Goal: Transaction & Acquisition: Obtain resource

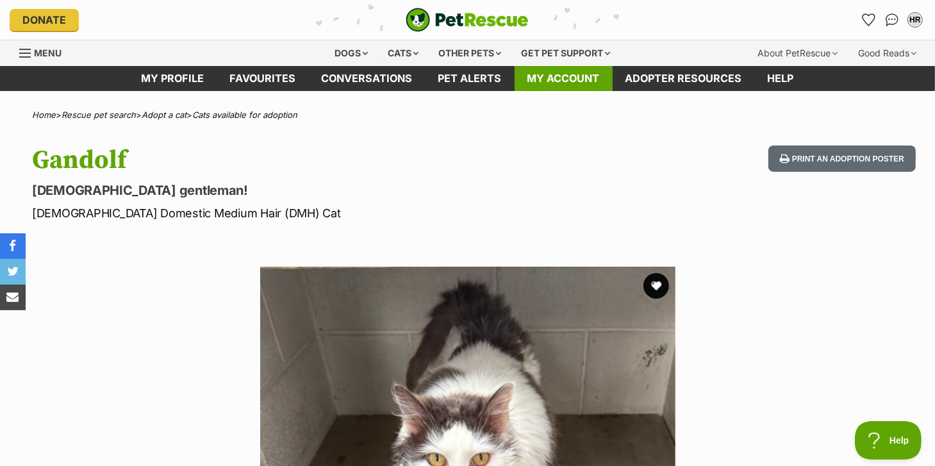
click at [566, 75] on link "My account" at bounding box center [563, 78] width 98 height 25
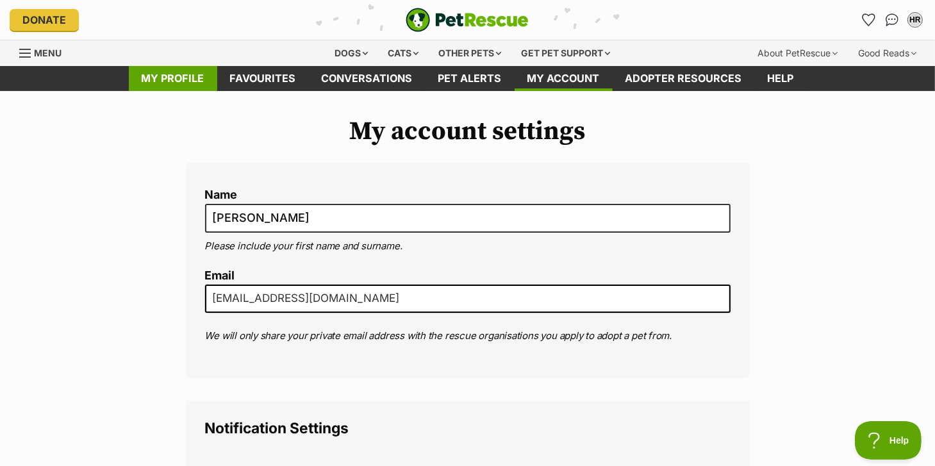
click at [182, 78] on link "My profile" at bounding box center [173, 78] width 88 height 25
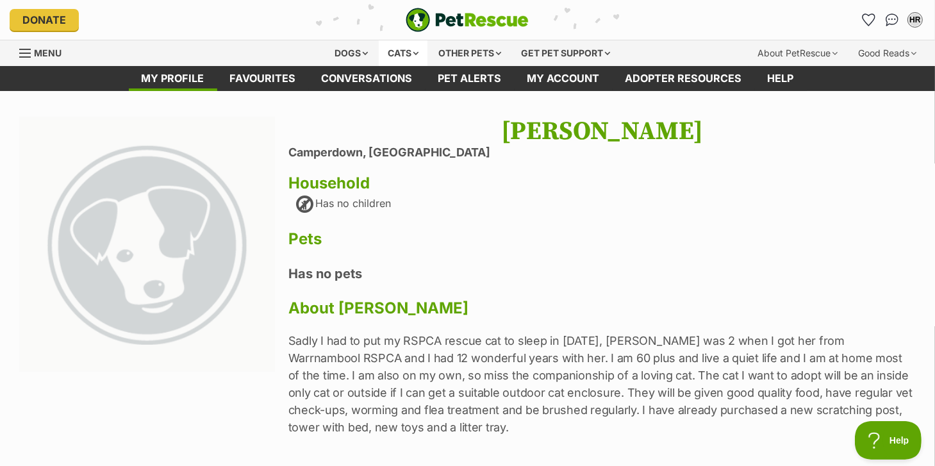
click at [404, 49] on div "Cats" at bounding box center [403, 53] width 49 height 26
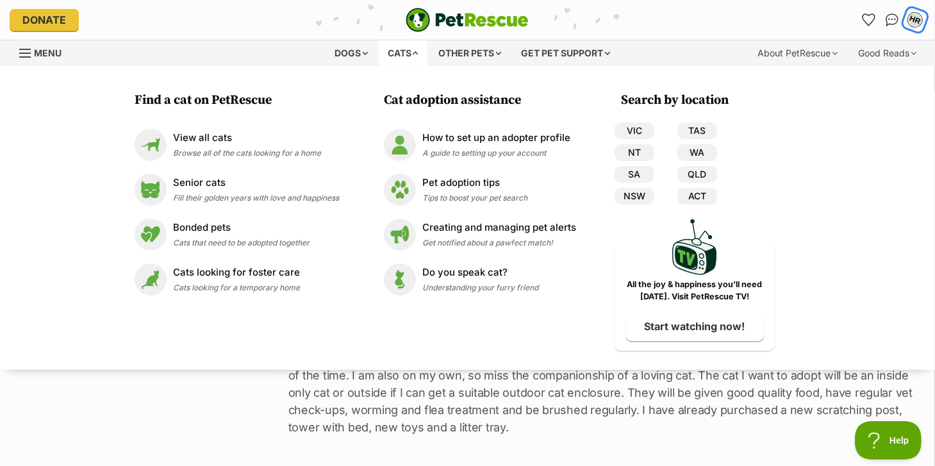
click at [917, 20] on div "HR" at bounding box center [914, 20] width 17 height 17
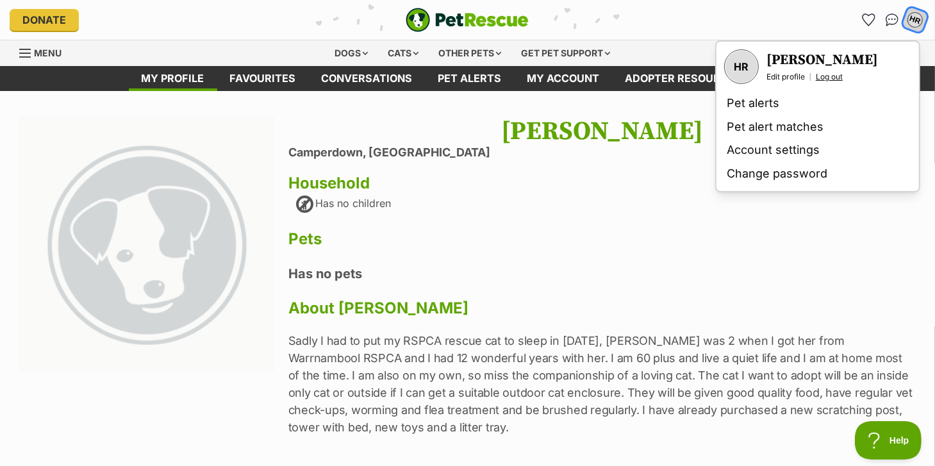
click at [839, 72] on link "Log out" at bounding box center [828, 77] width 27 height 10
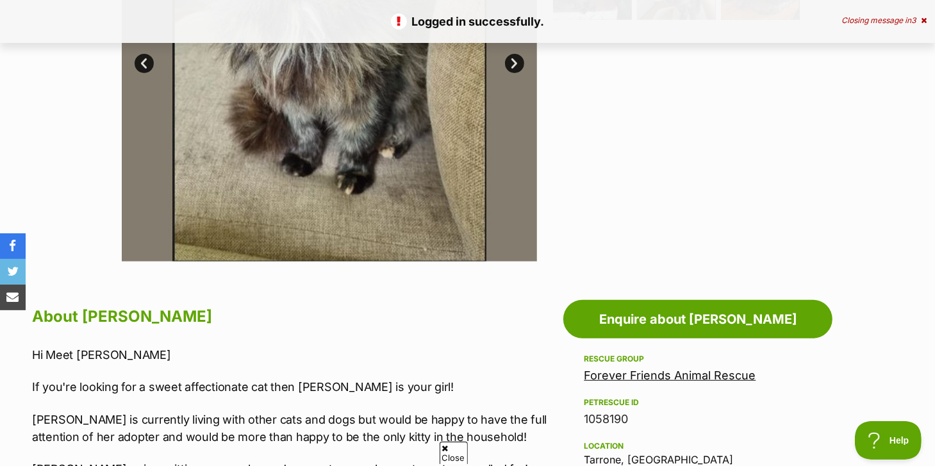
scroll to position [438, 0]
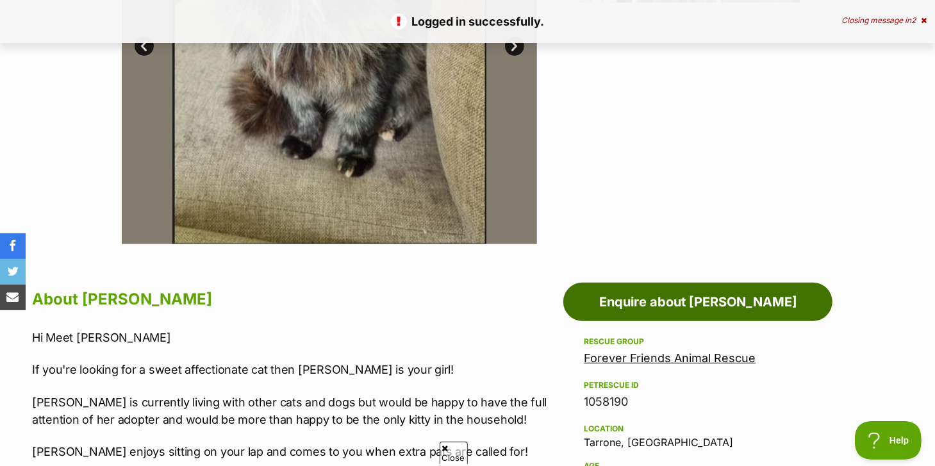
click at [743, 293] on link "Enquire about Charolette" at bounding box center [697, 302] width 269 height 38
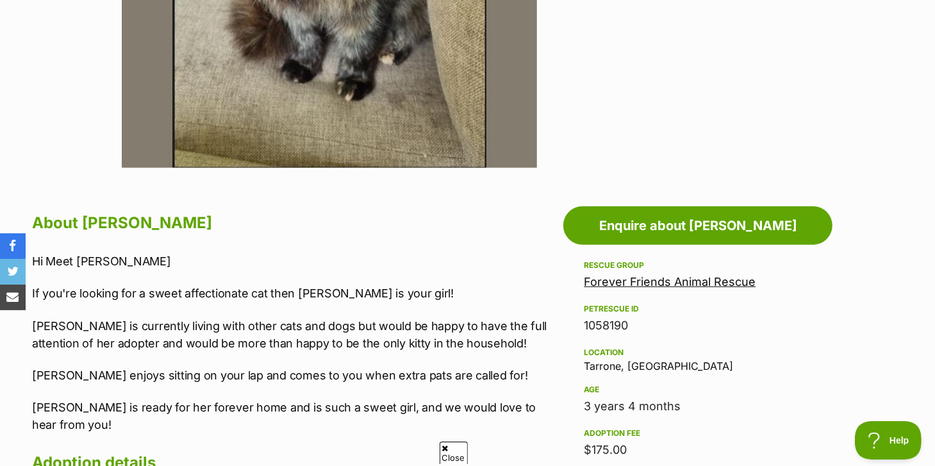
scroll to position [0, 0]
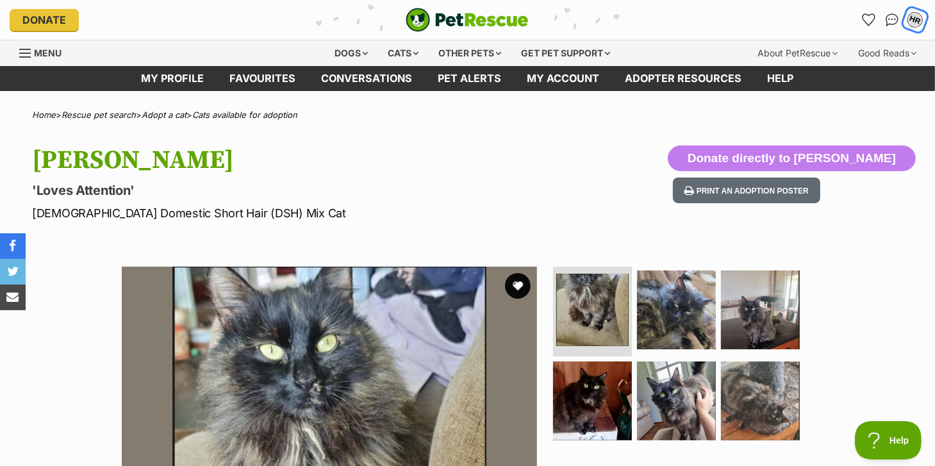
click at [907, 22] on button "HR" at bounding box center [914, 20] width 26 height 26
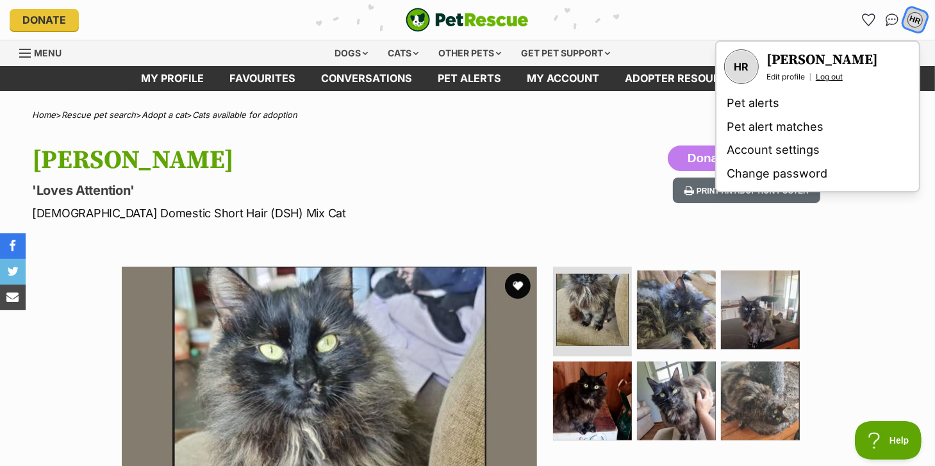
click at [831, 75] on link "Log out" at bounding box center [828, 77] width 27 height 10
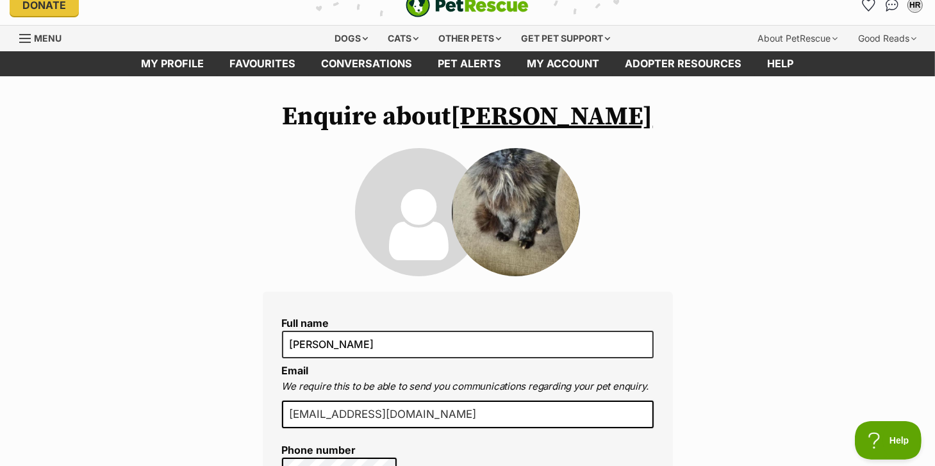
scroll to position [6, 0]
